Goal: Task Accomplishment & Management: Manage account settings

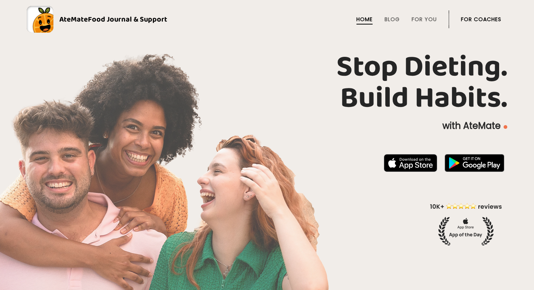
click at [480, 17] on link "For Coaches" at bounding box center [481, 19] width 40 height 6
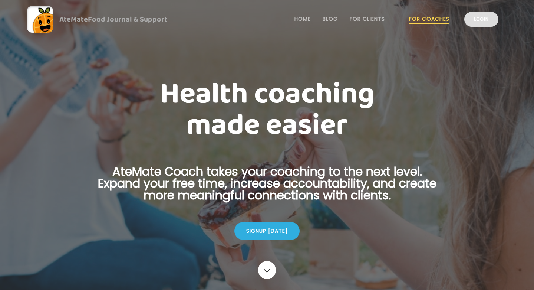
click at [480, 18] on link "Login" at bounding box center [481, 19] width 34 height 15
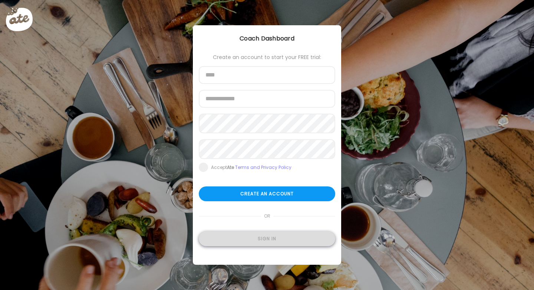
click at [244, 242] on div "Sign in" at bounding box center [267, 238] width 137 height 15
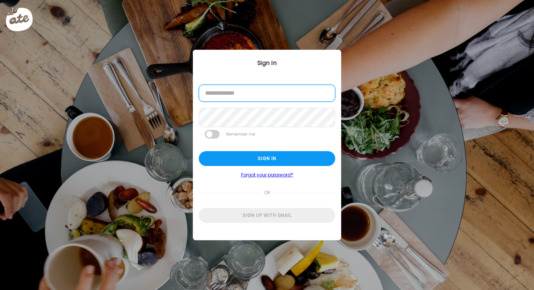
type input "**********"
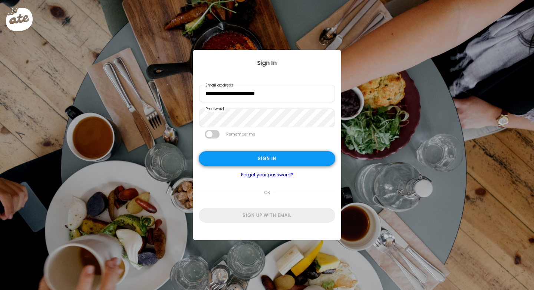
click at [239, 157] on div "Sign in" at bounding box center [267, 158] width 137 height 15
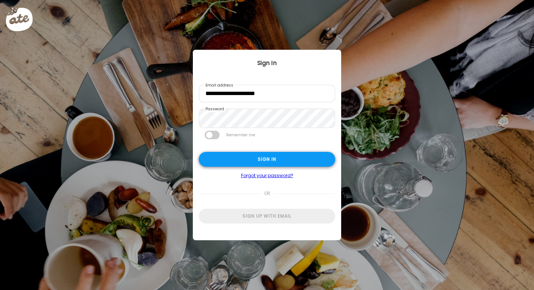
type input "**********"
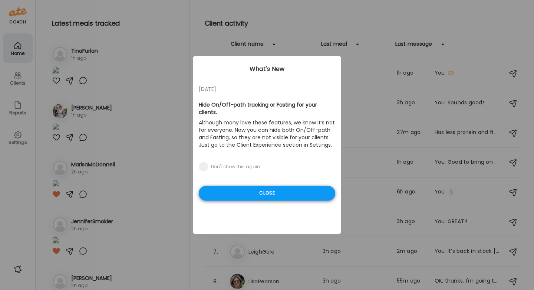
click at [247, 193] on div "Close" at bounding box center [267, 193] width 137 height 15
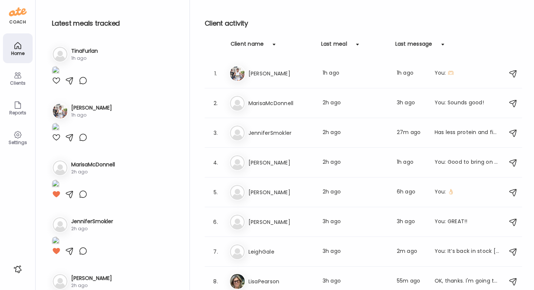
click at [19, 76] on icon at bounding box center [17, 75] width 9 height 9
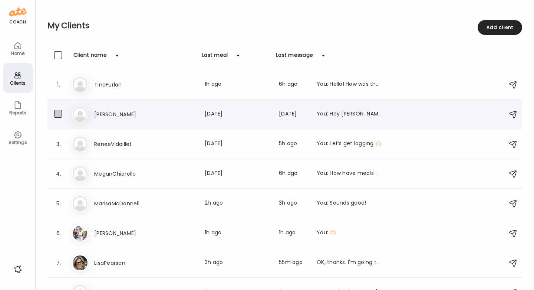
click at [58, 113] on span at bounding box center [58, 114] width 8 height 8
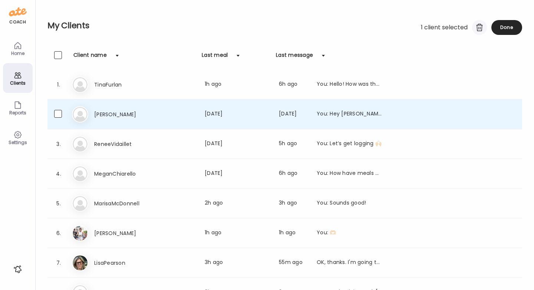
click at [481, 30] on div at bounding box center [479, 27] width 15 height 15
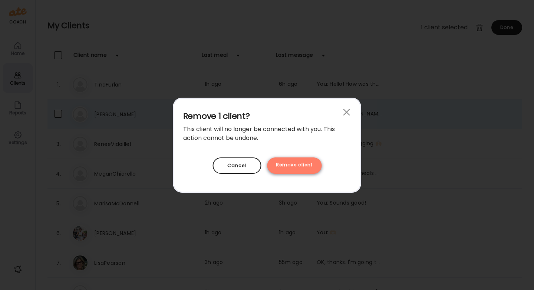
click at [312, 168] on div "Remove client" at bounding box center [294, 165] width 55 height 16
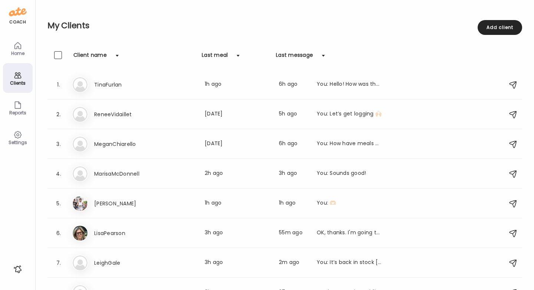
click at [16, 46] on icon at bounding box center [17, 45] width 9 height 9
